Goal: Check status: Check status

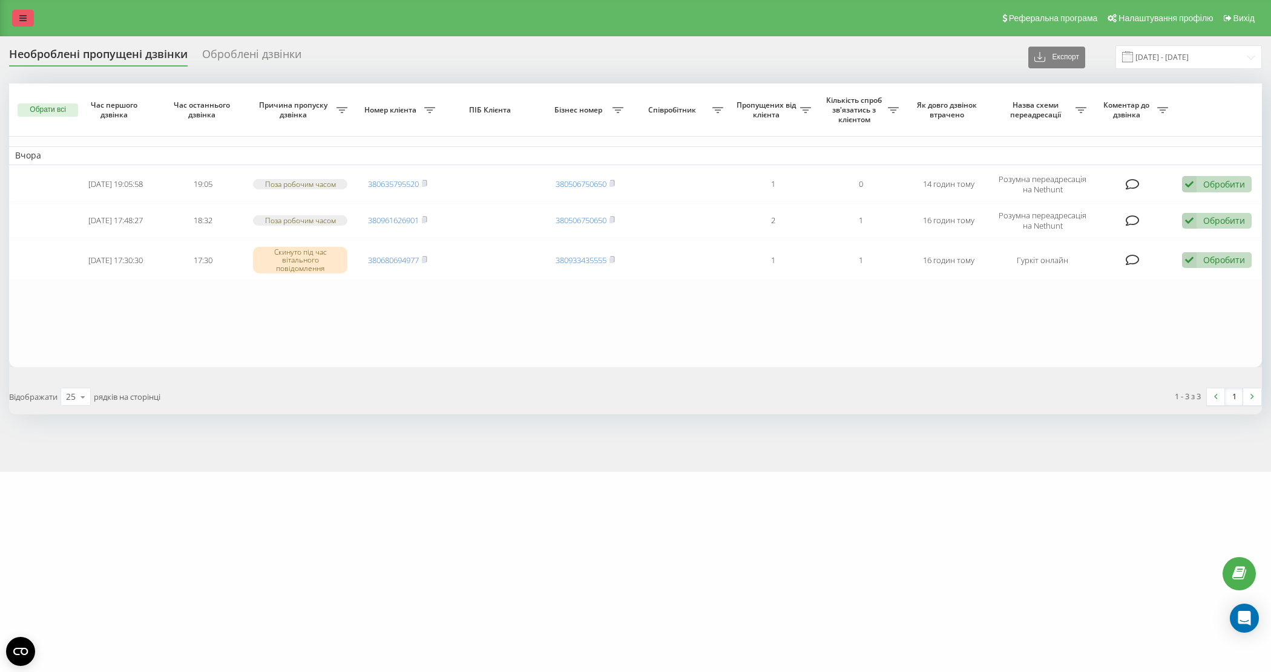
click at [17, 15] on link at bounding box center [23, 18] width 22 height 17
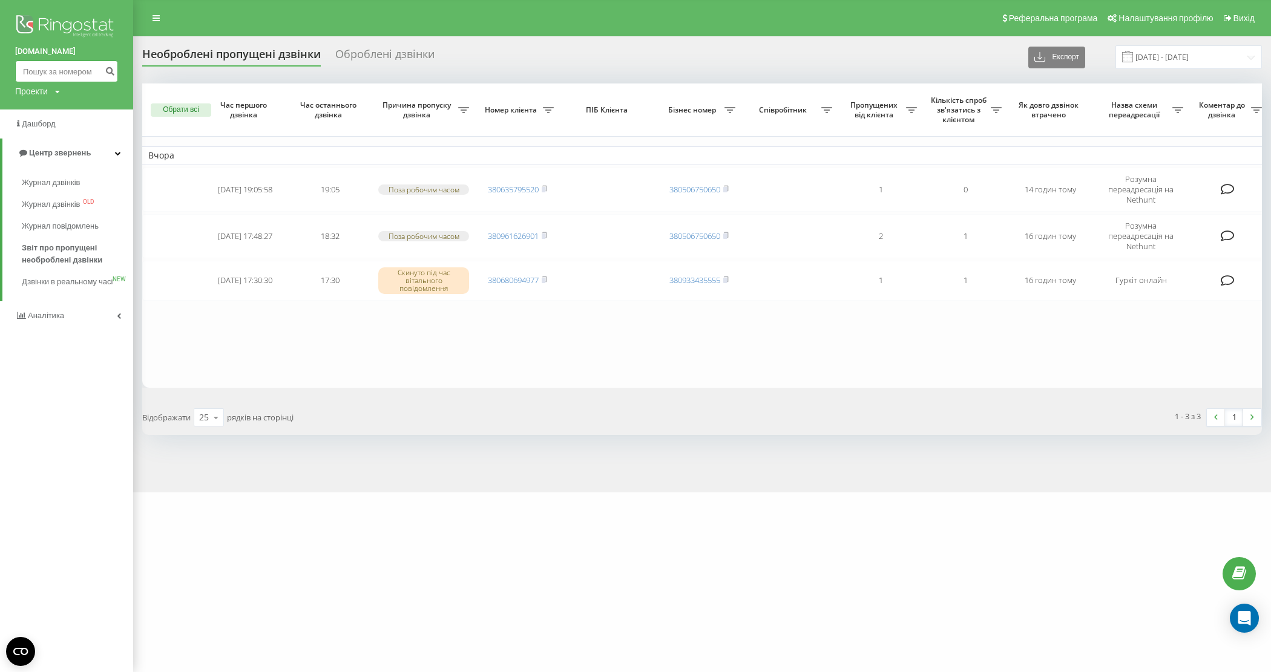
click at [67, 71] on input at bounding box center [66, 72] width 103 height 22
paste input "0968160344"
type input "0968160344"
click at [108, 71] on icon "submit" at bounding box center [110, 69] width 10 height 7
